Goal: Information Seeking & Learning: Learn about a topic

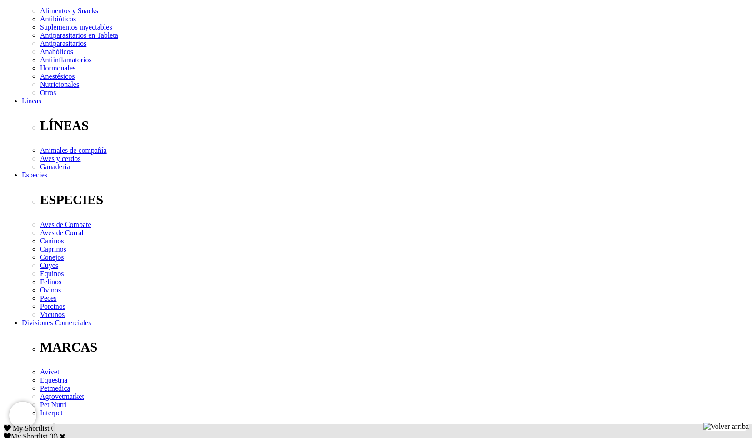
scroll to position [227, 0]
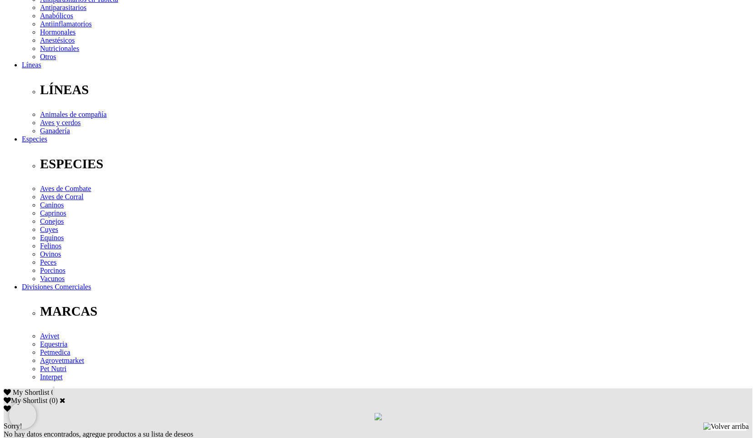
scroll to position [227, 0]
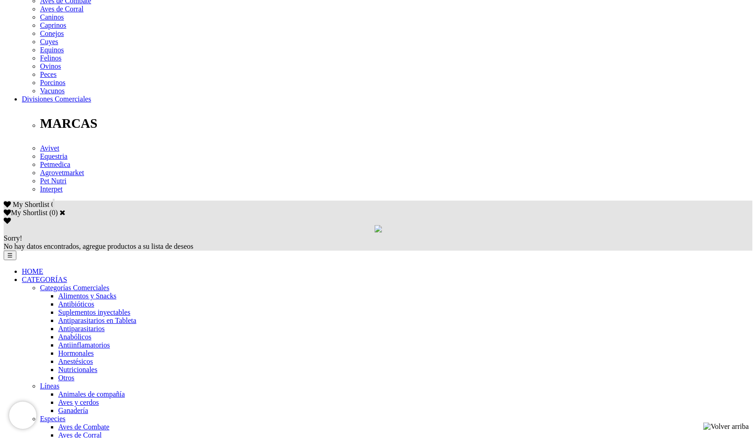
scroll to position [477, 0]
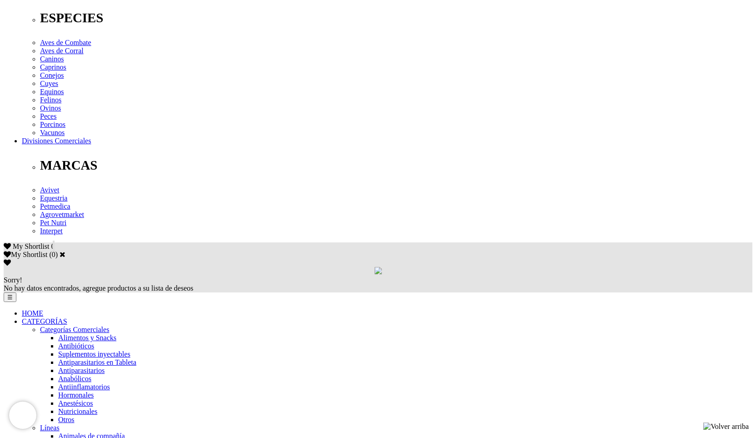
scroll to position [477, 0]
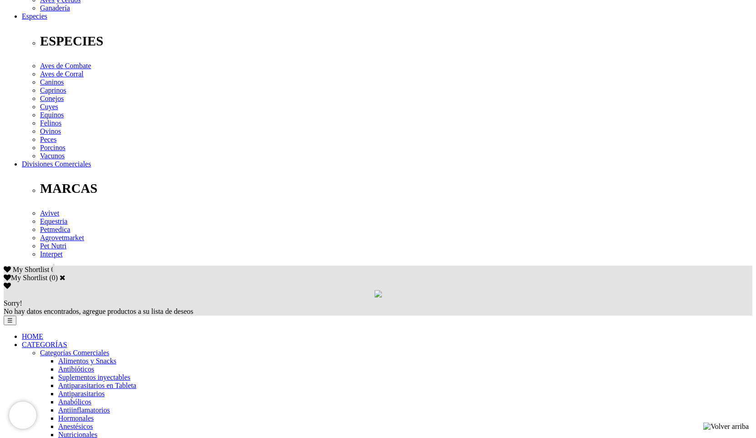
scroll to position [364, 0]
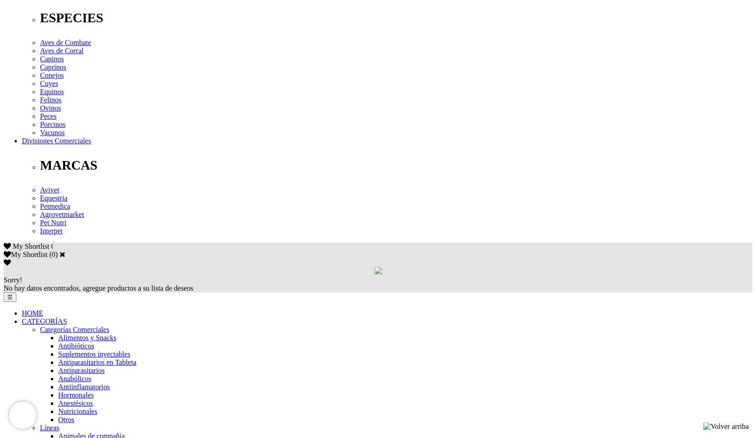
drag, startPoint x: 323, startPoint y: 233, endPoint x: 253, endPoint y: 235, distance: 70.5
copy link "Pen Duo Strep® 250/200"
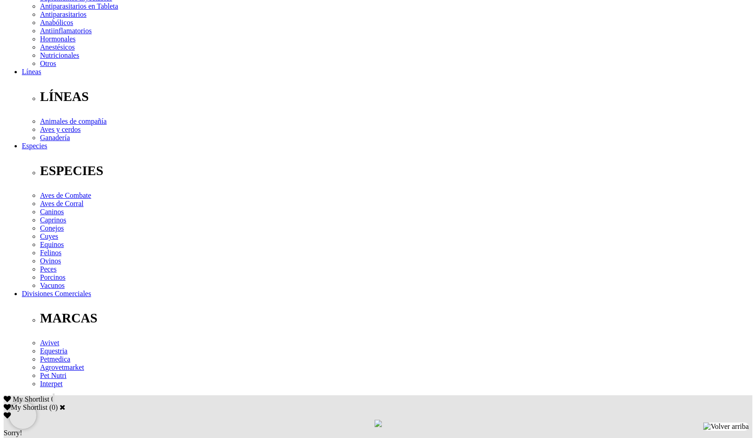
scroll to position [227, 0]
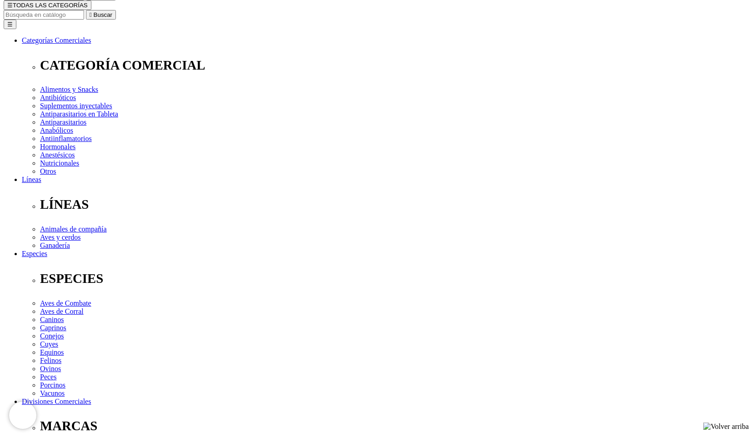
scroll to position [91, 0]
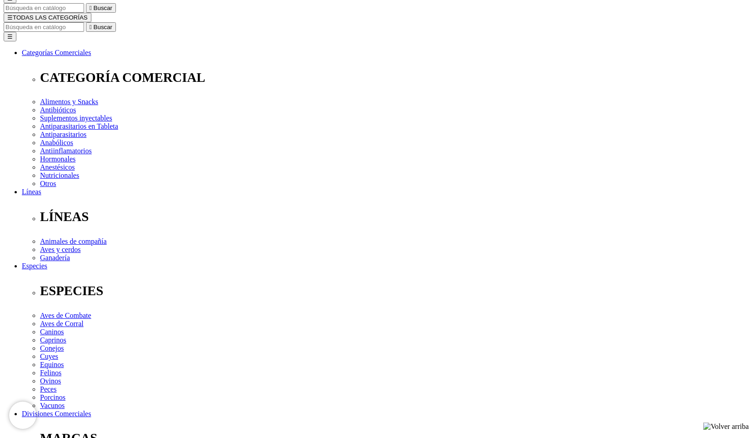
drag, startPoint x: 385, startPoint y: 26, endPoint x: 453, endPoint y: 28, distance: 68.2
copy h1 "Agrogenta® 11"
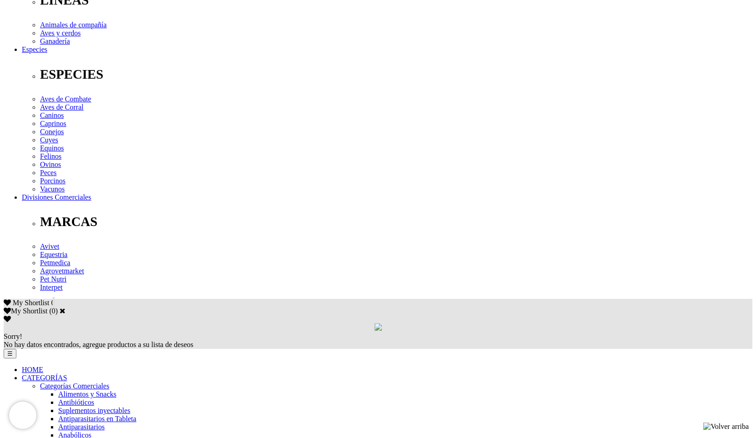
scroll to position [455, 0]
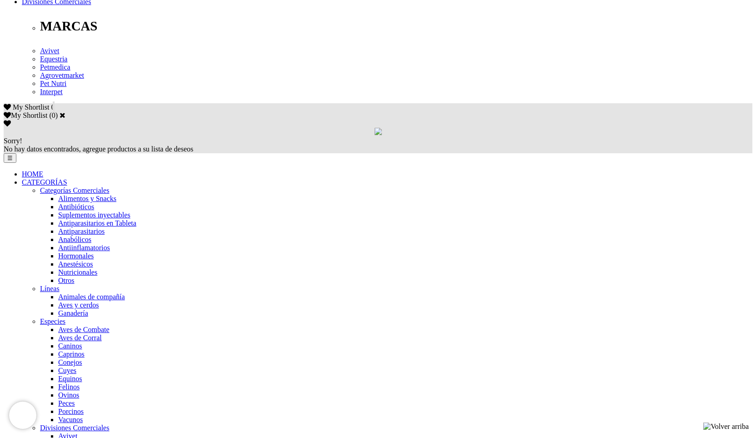
scroll to position [505, 0]
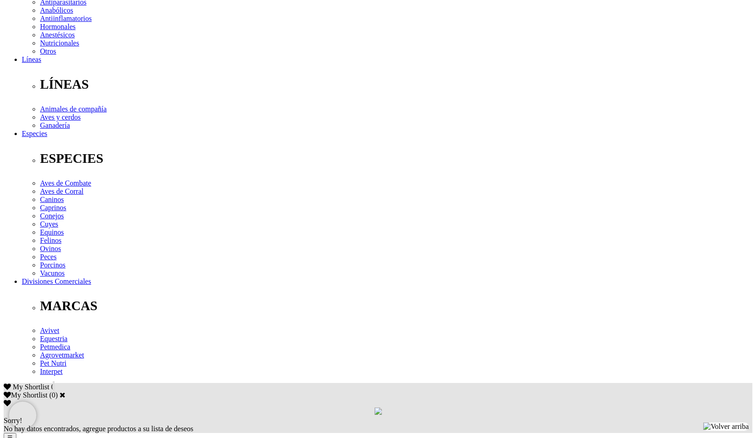
scroll to position [455, 0]
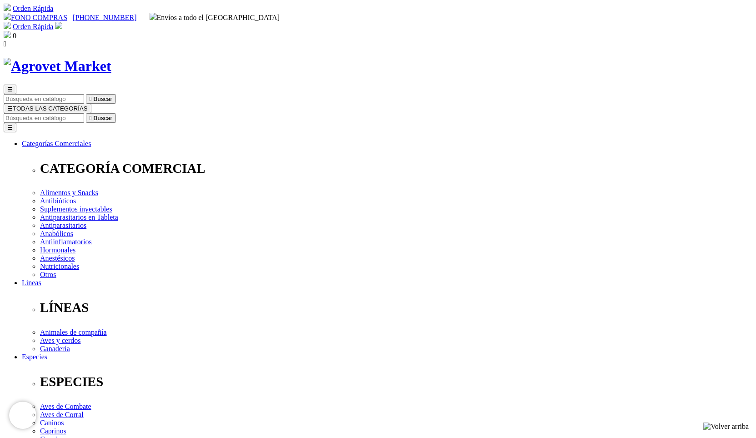
drag, startPoint x: 387, startPoint y: 119, endPoint x: 555, endPoint y: 115, distance: 168.2
drag, startPoint x: 390, startPoint y: 119, endPoint x: 546, endPoint y: 118, distance: 156.4
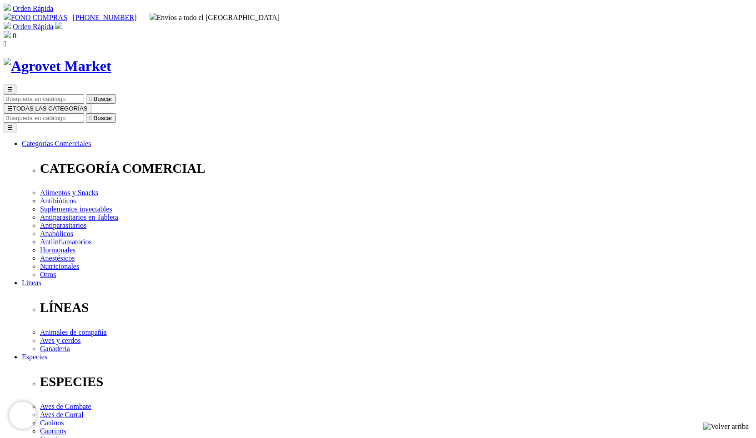
drag, startPoint x: 546, startPoint y: 118, endPoint x: 551, endPoint y: 117, distance: 4.6
drag, startPoint x: 386, startPoint y: 116, endPoint x: 562, endPoint y: 115, distance: 175.9
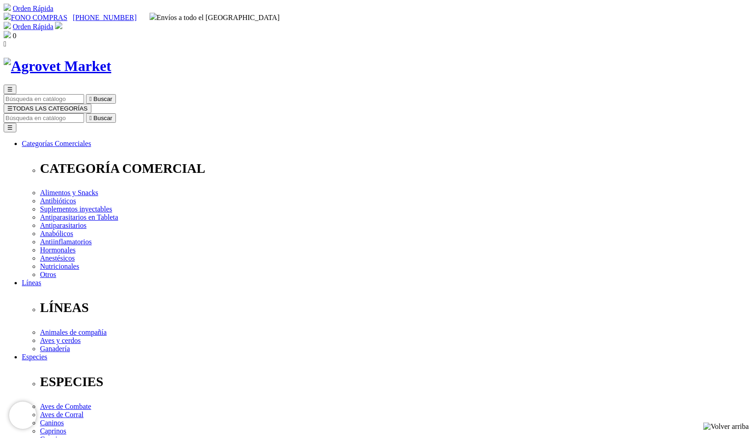
copy h1 "Calcio para Vacas del Dr. Calderón"
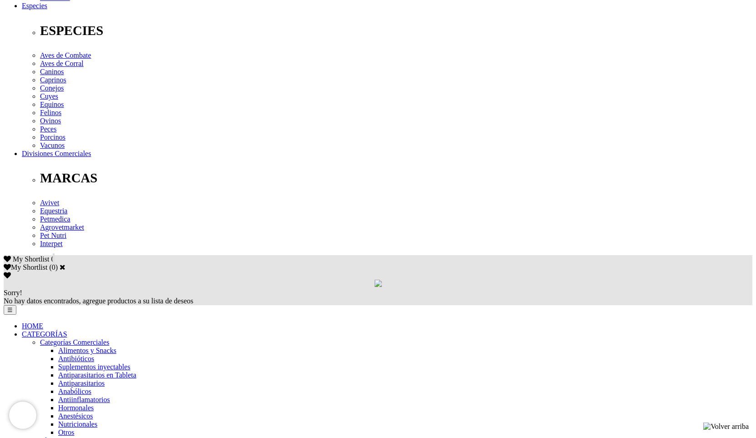
scroll to position [409, 0]
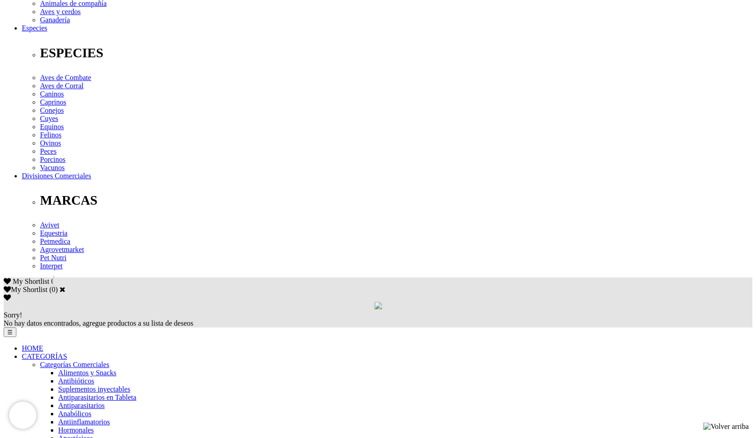
scroll to position [364, 0]
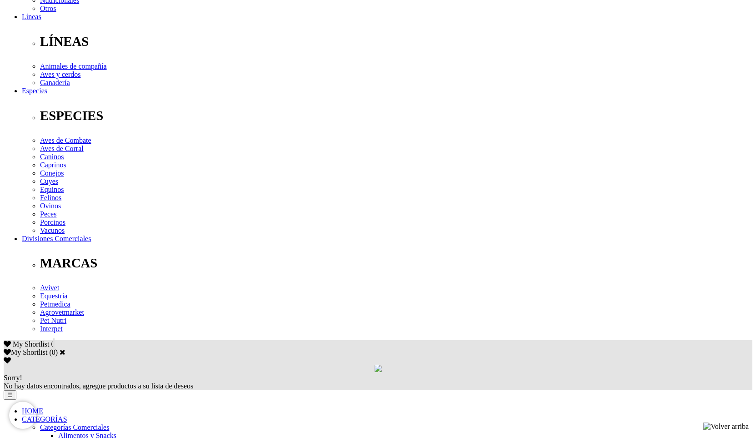
scroll to position [273, 0]
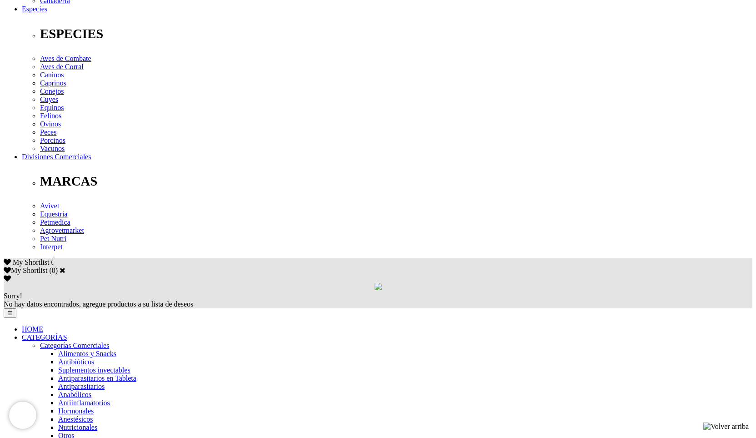
scroll to position [364, 0]
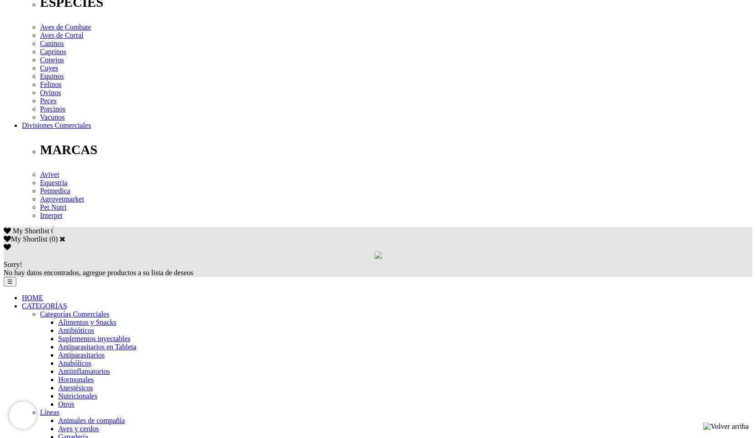
scroll to position [500, 0]
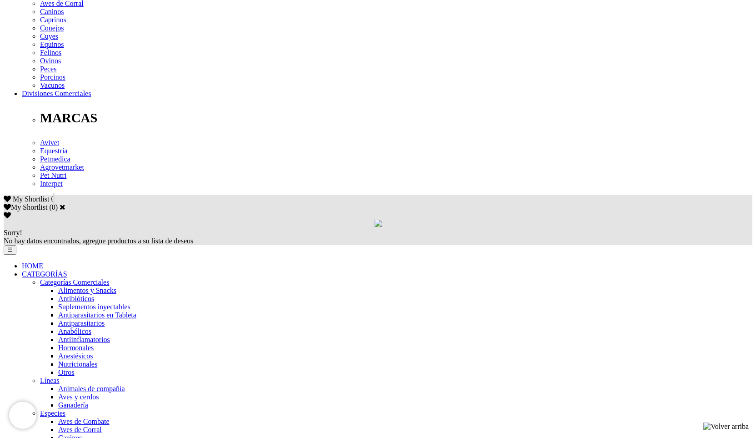
scroll to position [505, 0]
